Goal: Task Accomplishment & Management: Manage account settings

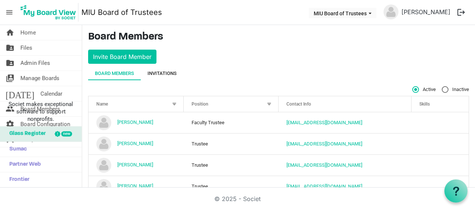
click at [166, 72] on div "Invitations" at bounding box center [161, 73] width 29 height 7
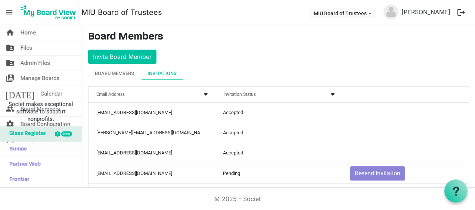
click at [329, 93] on div at bounding box center [332, 94] width 8 height 8
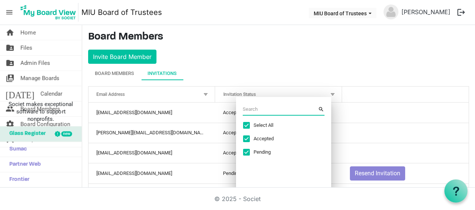
click at [248, 124] on span "Excel filter dialog" at bounding box center [246, 125] width 7 height 7
checkbox input "false"
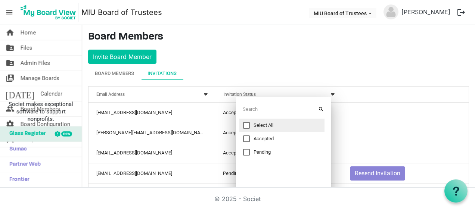
click at [246, 152] on span "Excel filter dialog" at bounding box center [246, 152] width 7 height 7
checkbox input "true"
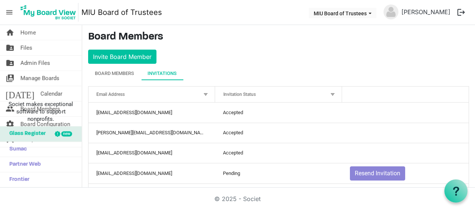
click at [329, 92] on div at bounding box center [332, 94] width 8 height 8
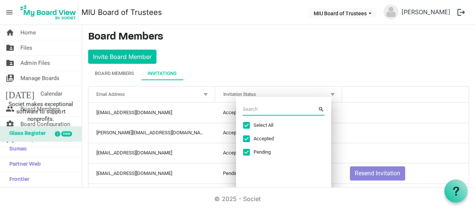
click at [249, 122] on span "Excel filter dialog" at bounding box center [246, 125] width 7 height 7
checkbox input "false"
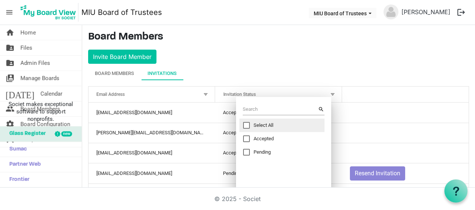
click at [248, 151] on span "Excel filter dialog" at bounding box center [246, 152] width 7 height 7
checkbox input "true"
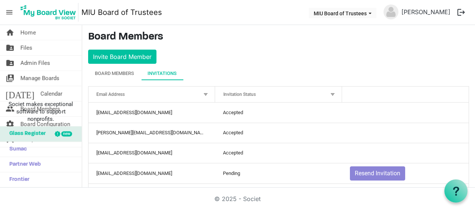
click at [330, 93] on div at bounding box center [332, 94] width 8 height 8
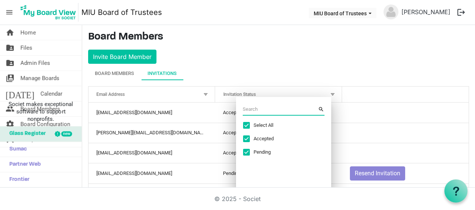
click at [247, 123] on span "Excel filter dialog" at bounding box center [246, 125] width 7 height 7
checkbox input "false"
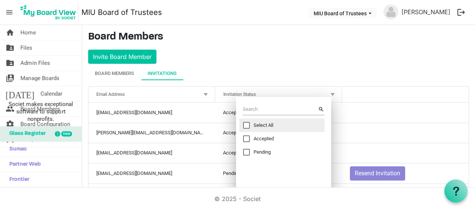
click at [247, 153] on span "Excel filter dialog" at bounding box center [246, 152] width 7 height 7
checkbox input "true"
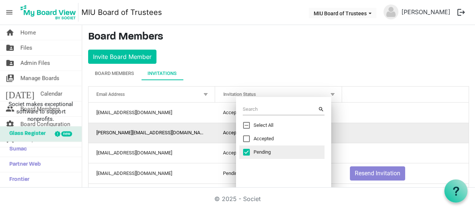
click at [399, 134] on td "is template cell column header" at bounding box center [405, 133] width 127 height 20
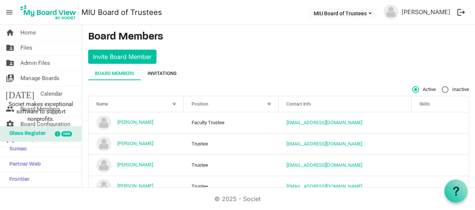
click at [163, 73] on div "Invitations" at bounding box center [161, 73] width 29 height 7
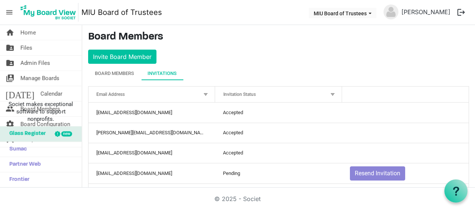
click at [331, 92] on div at bounding box center [332, 94] width 8 height 8
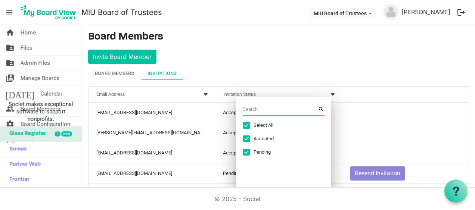
click at [246, 125] on span "Excel filter dialog" at bounding box center [246, 125] width 7 height 7
checkbox input "false"
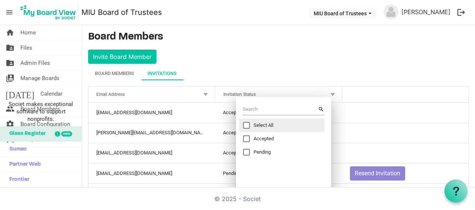
click at [246, 151] on span "Excel filter dialog" at bounding box center [246, 152] width 7 height 7
checkbox input "true"
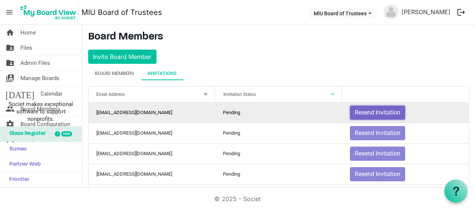
click at [364, 112] on button "Resend Invitation" at bounding box center [377, 113] width 55 height 14
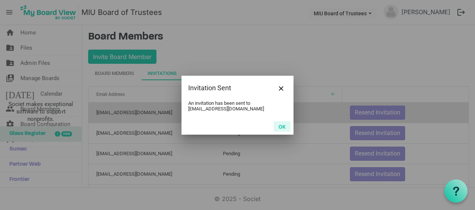
click at [280, 125] on button "OK" at bounding box center [282, 126] width 17 height 10
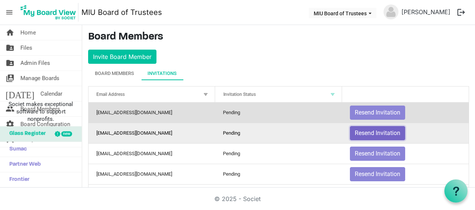
click at [374, 131] on button "Resend Invitation" at bounding box center [377, 133] width 55 height 14
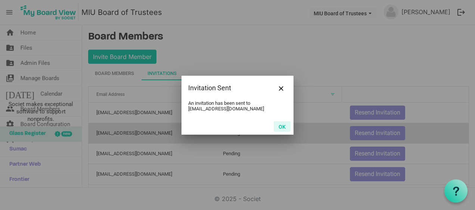
click at [285, 126] on button "OK" at bounding box center [282, 126] width 17 height 10
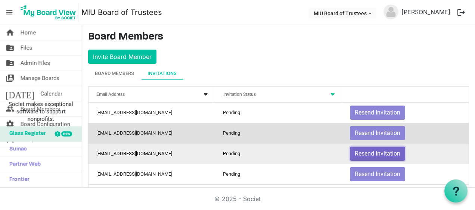
click at [360, 151] on button "Resend Invitation" at bounding box center [377, 154] width 55 height 14
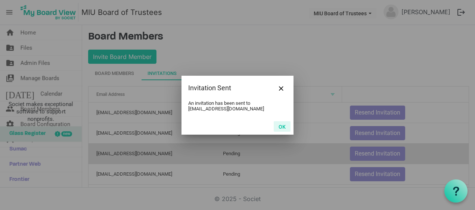
click at [283, 126] on button "OK" at bounding box center [282, 126] width 17 height 10
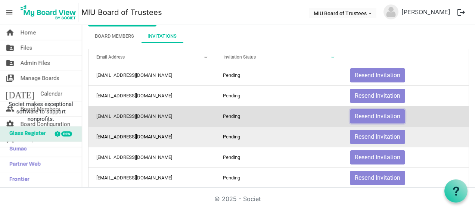
scroll to position [75, 0]
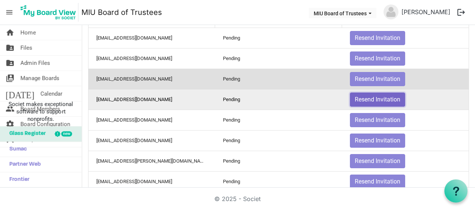
click at [364, 96] on button "Resend Invitation" at bounding box center [377, 100] width 55 height 14
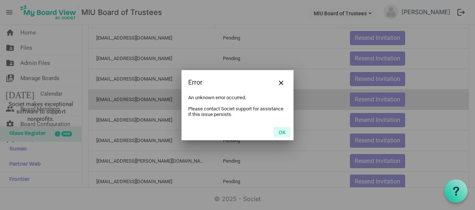
click at [280, 131] on button "OK" at bounding box center [282, 132] width 17 height 10
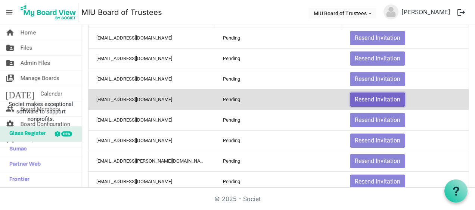
click at [374, 96] on button "Resend Invitation" at bounding box center [377, 100] width 55 height 14
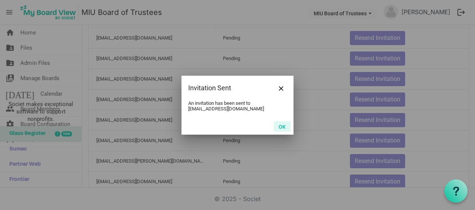
click at [280, 125] on button "OK" at bounding box center [282, 126] width 17 height 10
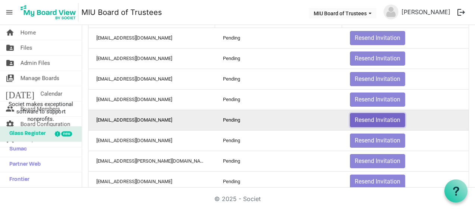
click at [361, 117] on button "Resend Invitation" at bounding box center [377, 120] width 55 height 14
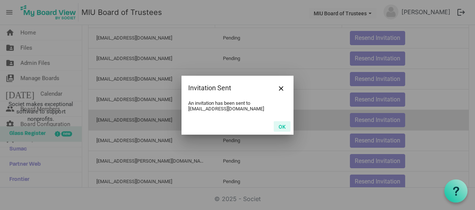
click at [278, 128] on button "OK" at bounding box center [282, 126] width 17 height 10
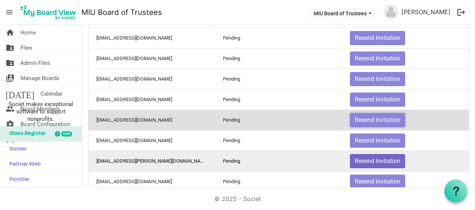
scroll to position [112, 0]
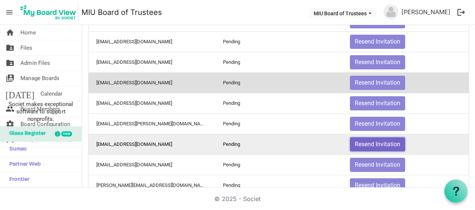
click at [368, 141] on button "Resend Invitation" at bounding box center [377, 144] width 55 height 14
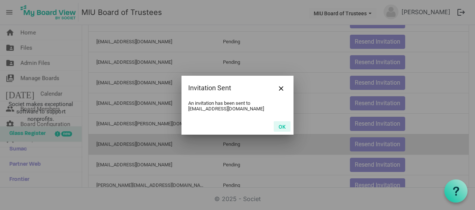
click at [283, 127] on button "OK" at bounding box center [282, 126] width 17 height 10
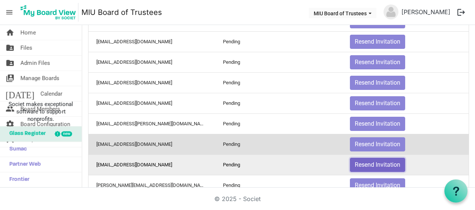
click at [369, 162] on button "Resend Invitation" at bounding box center [377, 165] width 55 height 14
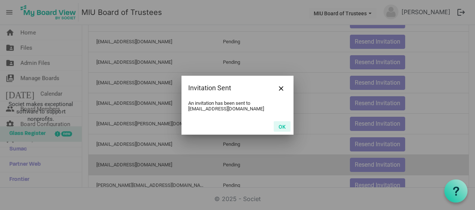
click at [280, 125] on button "OK" at bounding box center [282, 126] width 17 height 10
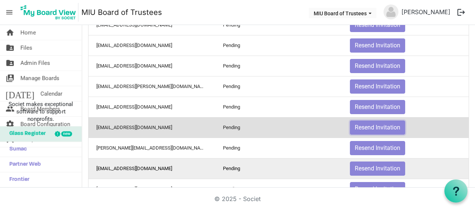
scroll to position [187, 0]
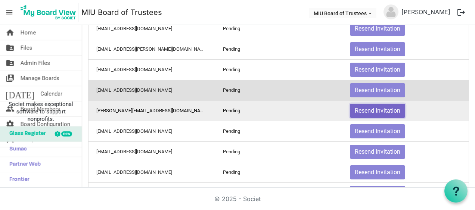
click at [362, 107] on button "Resend Invitation" at bounding box center [377, 111] width 55 height 14
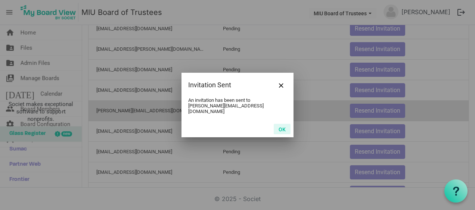
click at [281, 127] on button "OK" at bounding box center [282, 129] width 17 height 10
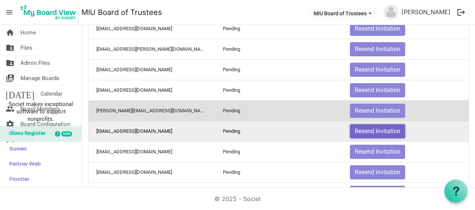
click at [363, 126] on button "Resend Invitation" at bounding box center [377, 131] width 55 height 14
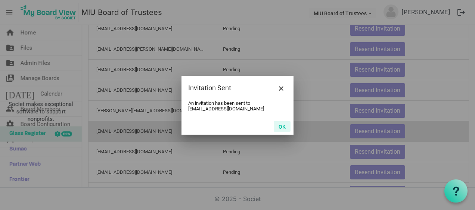
click at [282, 126] on button "OK" at bounding box center [282, 126] width 17 height 10
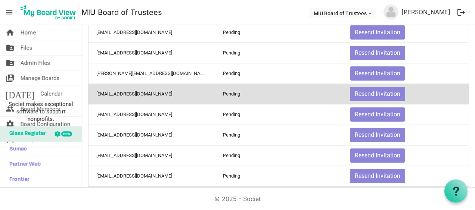
scroll to position [261, 0]
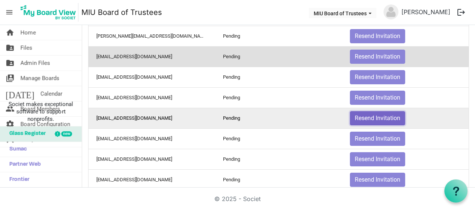
click at [374, 114] on button "Resend Invitation" at bounding box center [377, 118] width 55 height 14
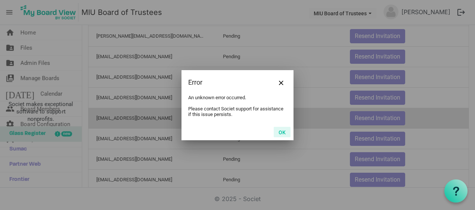
click at [278, 134] on button "OK" at bounding box center [282, 132] width 17 height 10
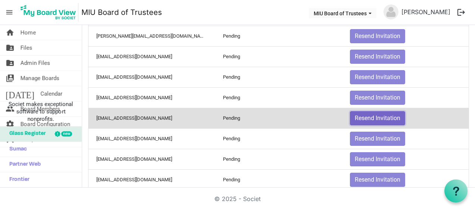
click at [375, 113] on button "Resend Invitation" at bounding box center [377, 118] width 55 height 14
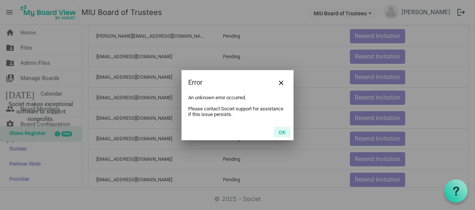
click at [279, 131] on button "OK" at bounding box center [282, 132] width 17 height 10
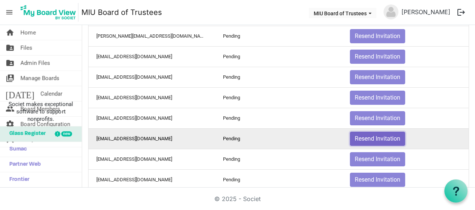
click at [365, 132] on button "Resend Invitation" at bounding box center [377, 139] width 55 height 14
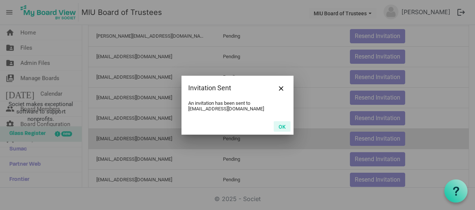
click at [280, 125] on button "OK" at bounding box center [282, 126] width 17 height 10
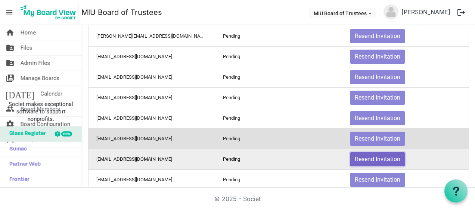
click at [363, 152] on button "Resend Invitation" at bounding box center [377, 159] width 55 height 14
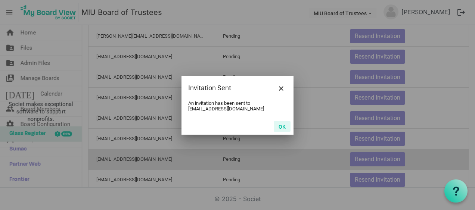
click at [284, 126] on button "OK" at bounding box center [282, 126] width 17 height 10
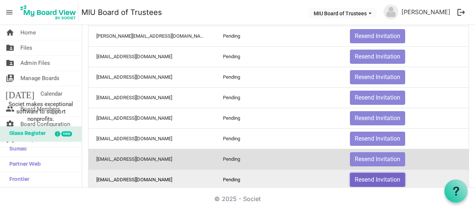
click at [366, 173] on button "Resend Invitation" at bounding box center [377, 180] width 55 height 14
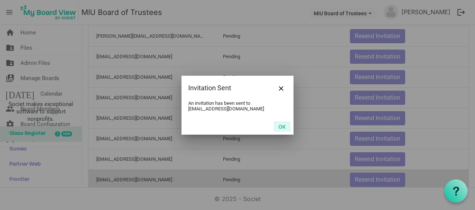
click at [281, 126] on button "OK" at bounding box center [282, 126] width 17 height 10
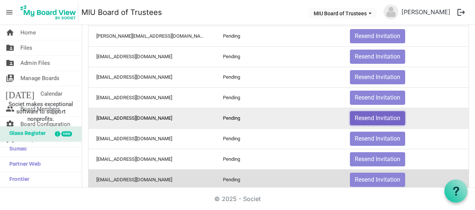
click at [370, 112] on button "Resend Invitation" at bounding box center [377, 118] width 55 height 14
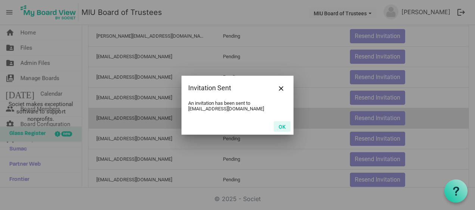
click at [281, 124] on button "OK" at bounding box center [282, 126] width 17 height 10
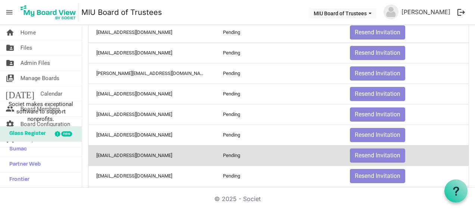
scroll to position [269, 0]
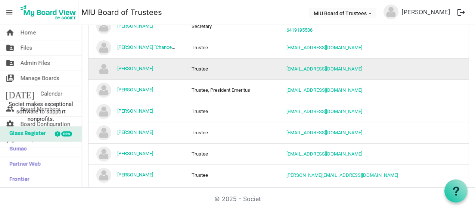
scroll to position [149, 0]
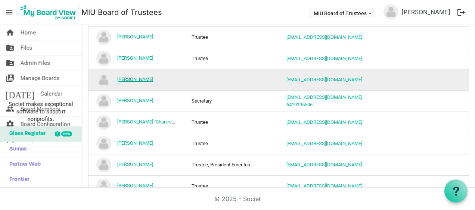
click at [137, 77] on link "Donna Jones" at bounding box center [135, 80] width 36 height 6
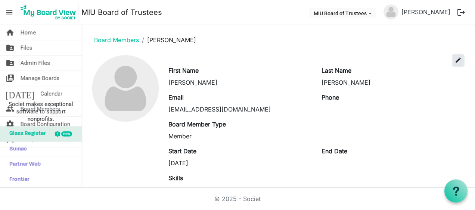
click at [455, 58] on span "edit" at bounding box center [458, 60] width 7 height 7
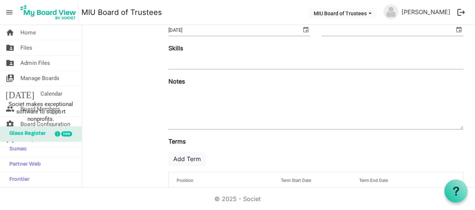
scroll to position [175, 0]
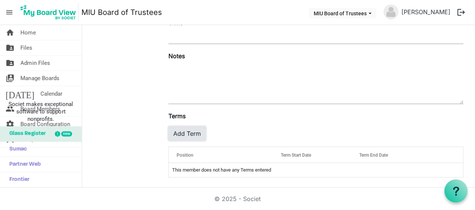
click at [187, 132] on button "Add Term" at bounding box center [186, 134] width 37 height 14
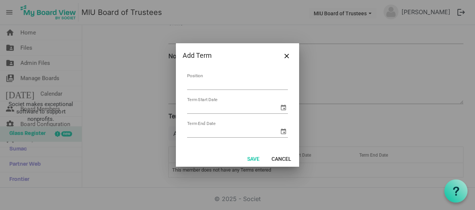
click at [197, 85] on input "Position" at bounding box center [237, 84] width 101 height 12
type input "Trustee"
click at [205, 112] on input "Term Start Date" at bounding box center [233, 107] width 92 height 11
click at [283, 107] on span "select" at bounding box center [283, 107] width 9 height 9
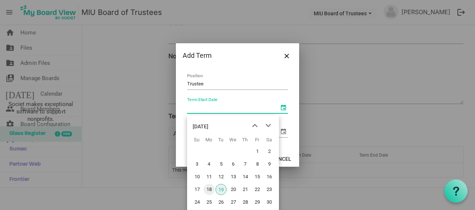
click at [210, 188] on span "18" at bounding box center [208, 189] width 11 height 11
type input "[DATE]"
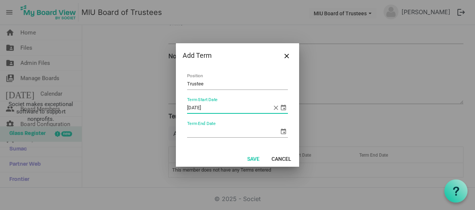
click at [284, 130] on span "select" at bounding box center [283, 131] width 9 height 9
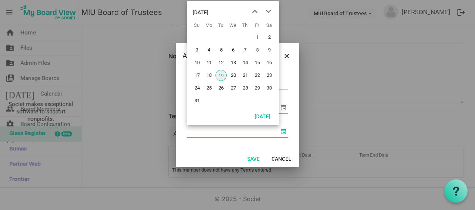
click at [237, 135] on input "Term End Date" at bounding box center [233, 131] width 92 height 11
type input "[DATE]"
click at [232, 147] on div "Trustee Position [DATE] Term Start Date [DATE] Term End Date" at bounding box center [237, 109] width 123 height 82
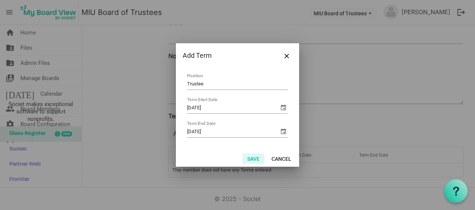
click at [256, 157] on button "Save" at bounding box center [253, 158] width 22 height 10
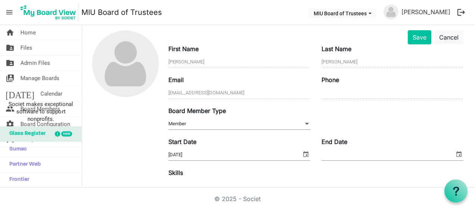
scroll to position [0, 0]
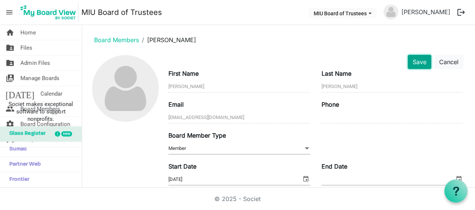
click at [416, 59] on button "Save" at bounding box center [420, 62] width 24 height 14
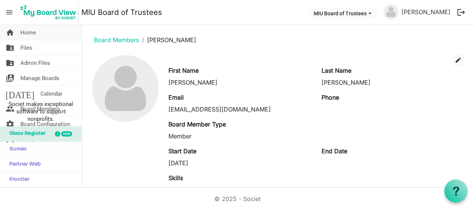
click at [32, 31] on span "Home" at bounding box center [28, 32] width 15 height 15
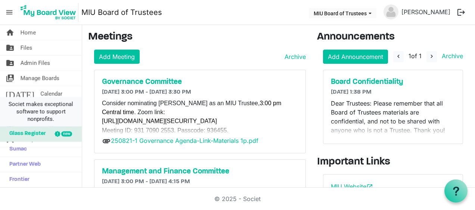
click at [7, 110] on span "Societ makes exceptional software to support nonprofits." at bounding box center [40, 111] width 75 height 22
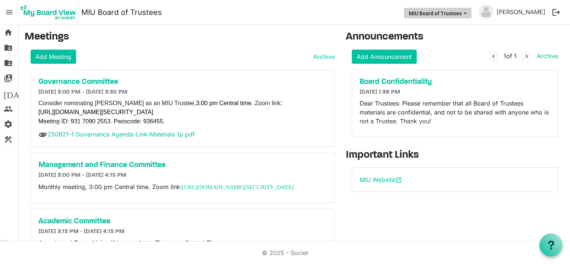
click at [445, 13] on button "MIU Board of Trustees" at bounding box center [438, 13] width 68 height 10
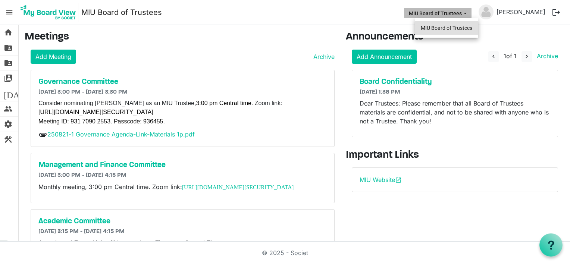
click at [444, 27] on li "MIU Board of Trustees" at bounding box center [446, 27] width 63 height 13
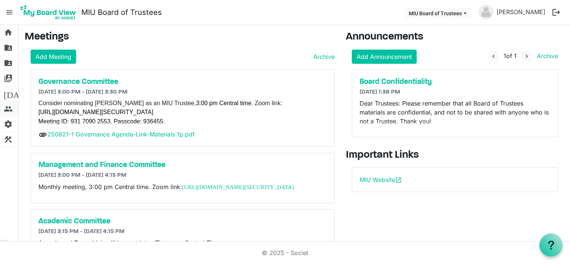
click at [6, 108] on span "people" at bounding box center [8, 109] width 9 height 15
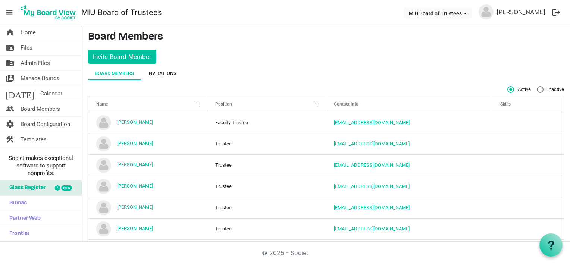
click at [161, 73] on div "Invitations" at bounding box center [161, 73] width 29 height 7
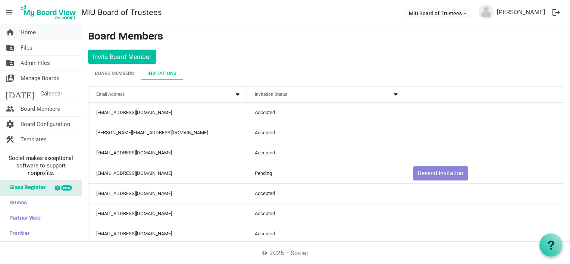
click at [25, 34] on span "Home" at bounding box center [28, 32] width 15 height 15
